Goal: Task Accomplishment & Management: Use online tool/utility

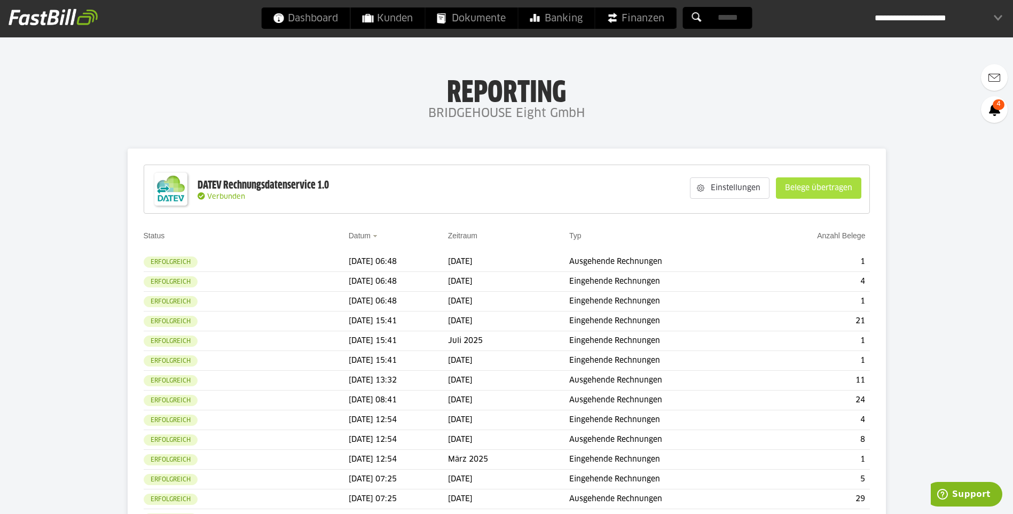
click at [806, 193] on slot "Belege übertragen" at bounding box center [818, 188] width 84 height 20
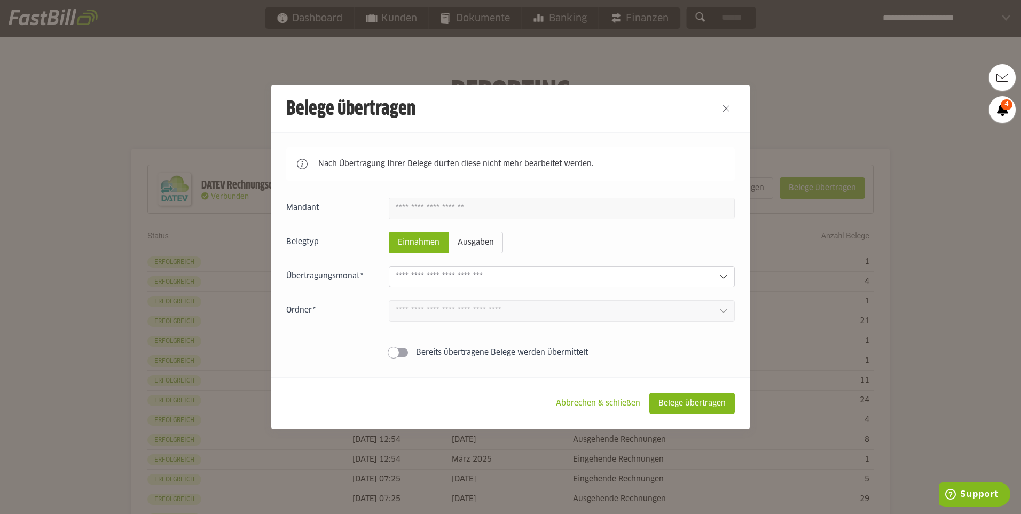
click at [674, 277] on input "text" at bounding box center [553, 277] width 315 height 12
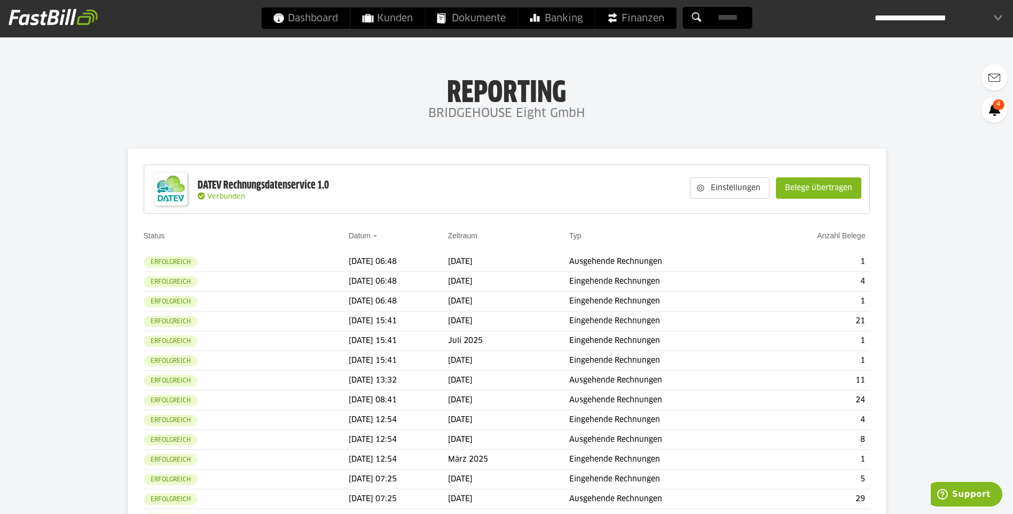
click at [861, 194] on div "Einstellungen Belege übertragen" at bounding box center [775, 188] width 182 height 41
click at [845, 188] on slot "Belege übertragen" at bounding box center [818, 188] width 84 height 20
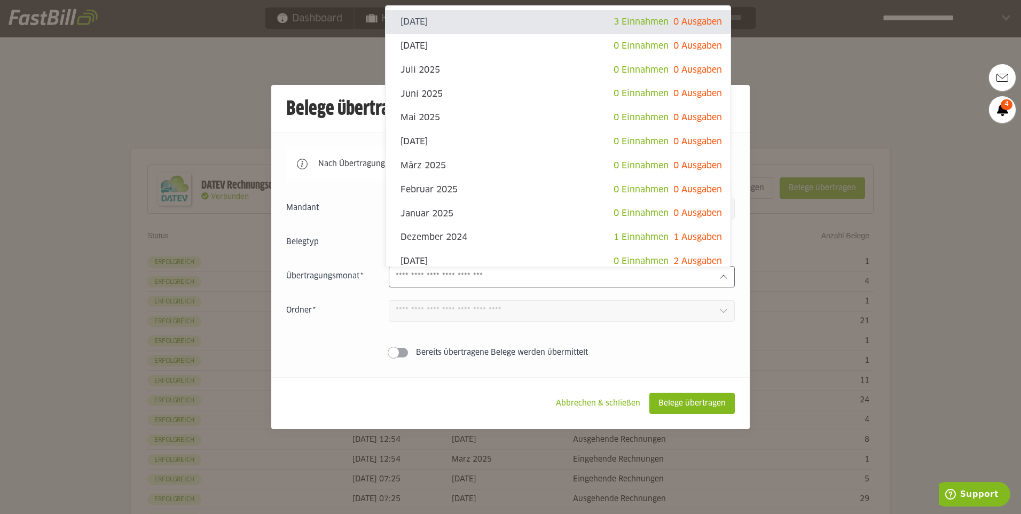
click at [695, 271] on div at bounding box center [562, 276] width 346 height 21
click at [824, 116] on div at bounding box center [510, 257] width 1021 height 514
